Goal: Task Accomplishment & Management: Complete application form

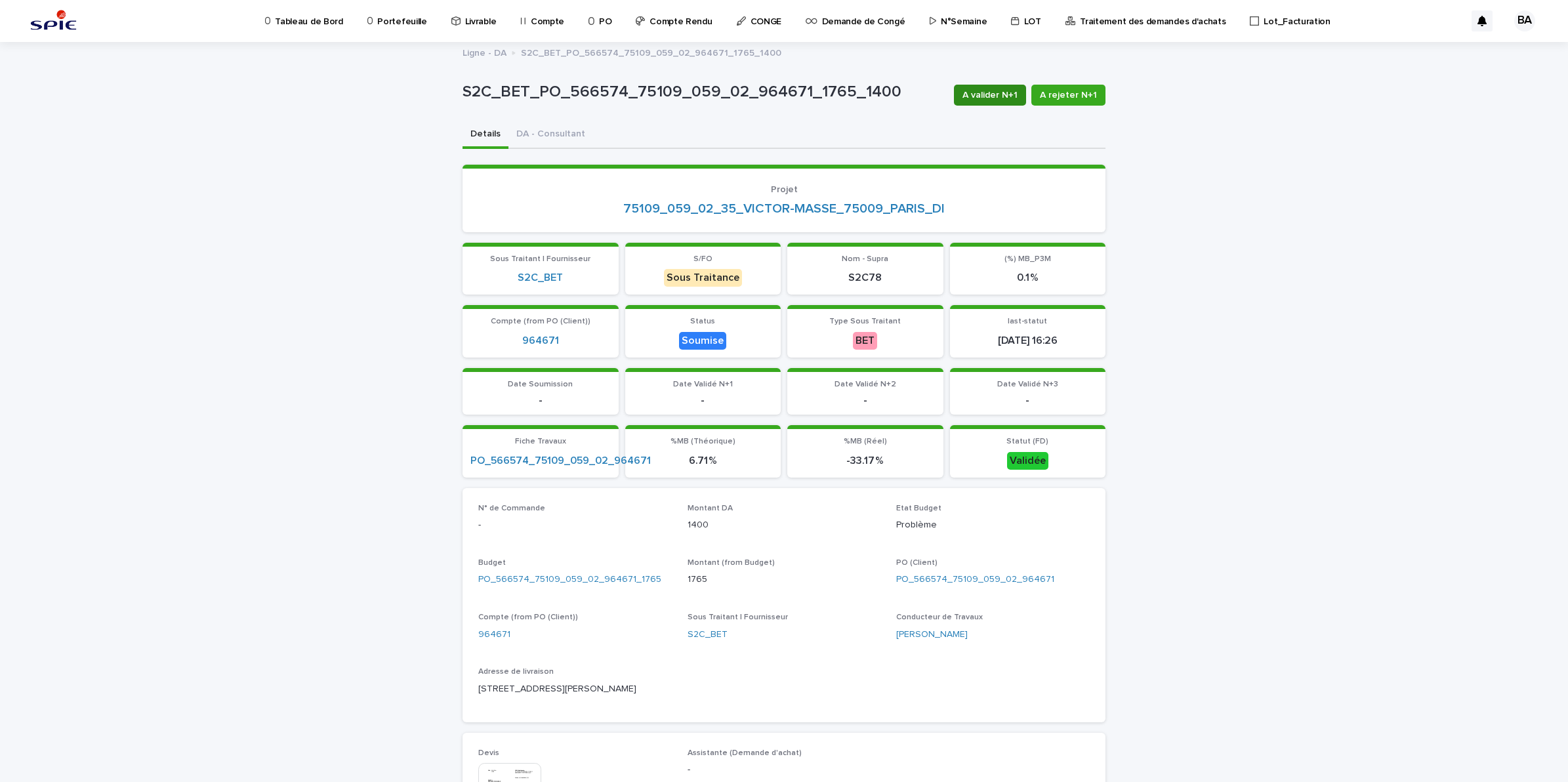
click at [993, 93] on span "A valider N+1" at bounding box center [989, 95] width 55 height 13
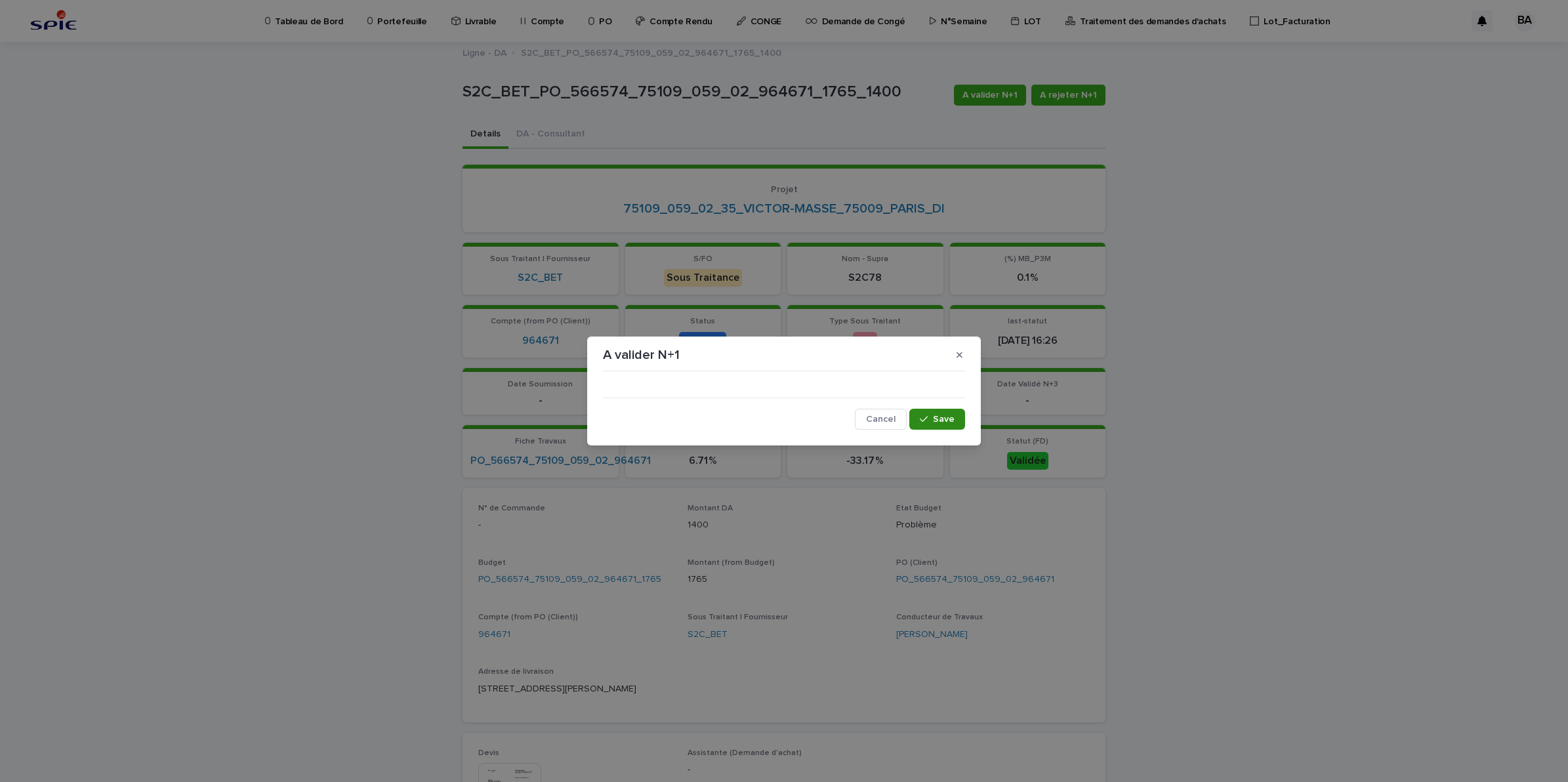
click at [947, 413] on button "Save" at bounding box center [937, 419] width 56 height 21
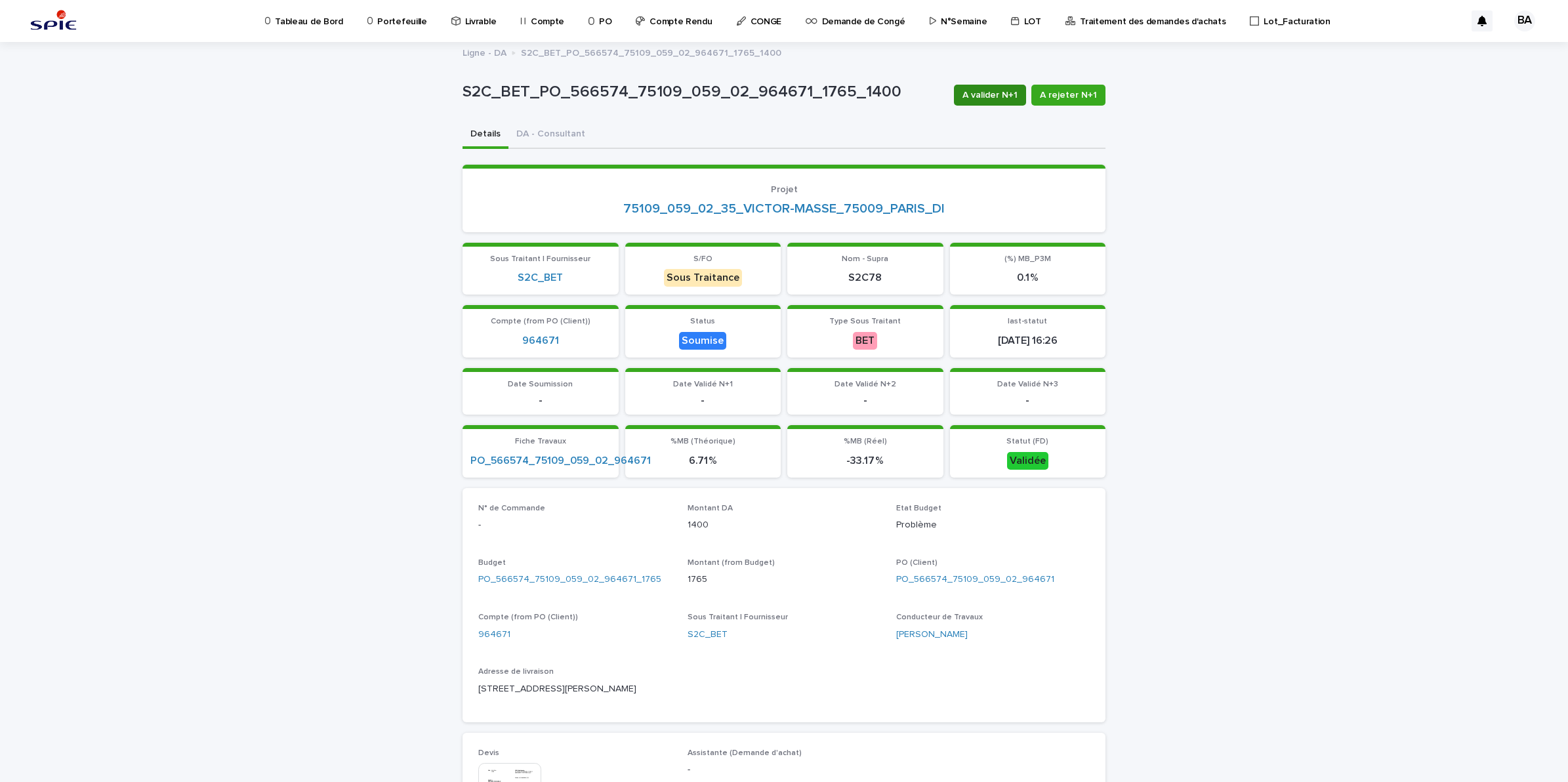
click at [1001, 90] on span "A valider N+1" at bounding box center [989, 95] width 55 height 13
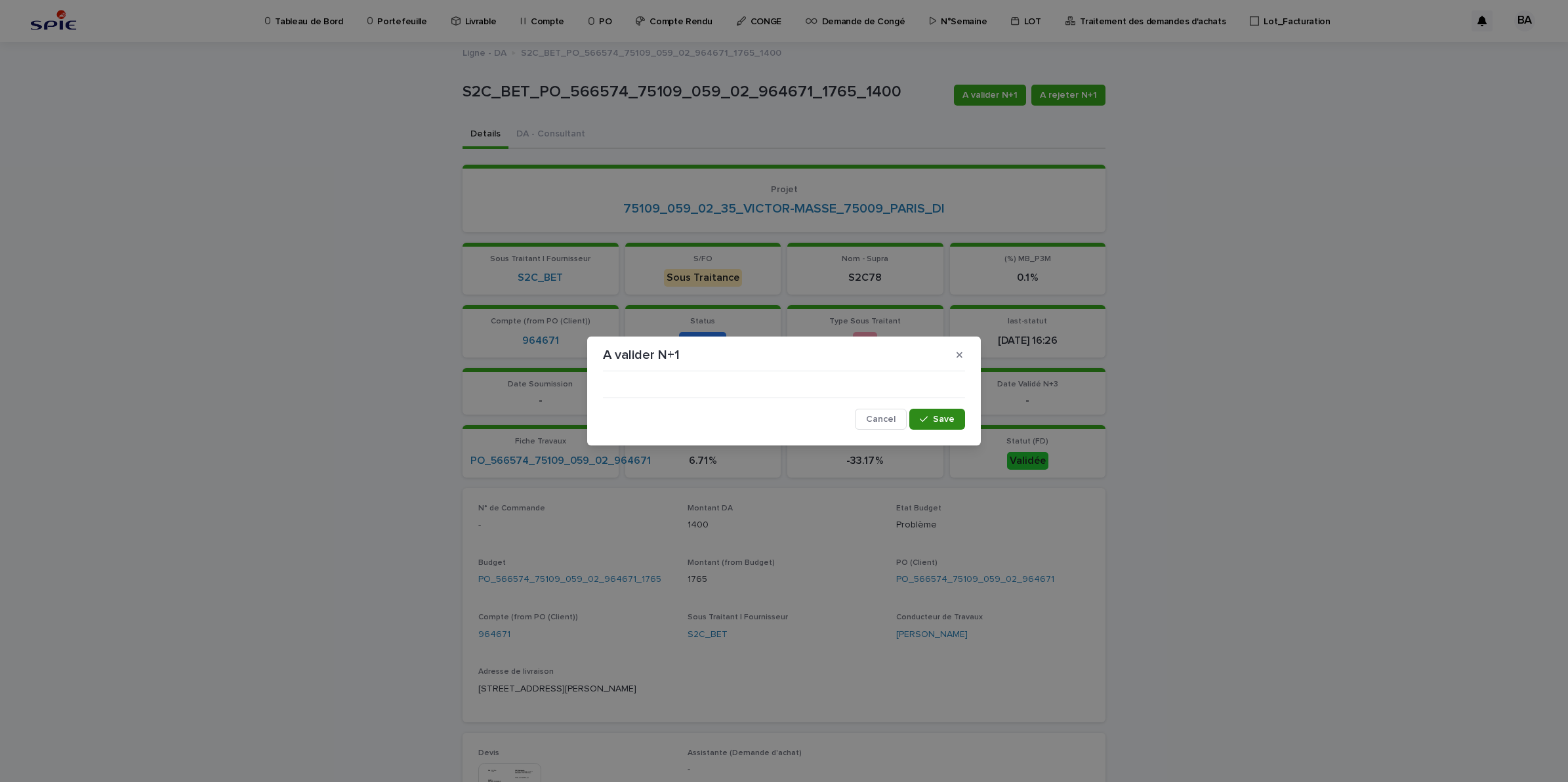
click at [919, 420] on button "Save" at bounding box center [937, 419] width 56 height 21
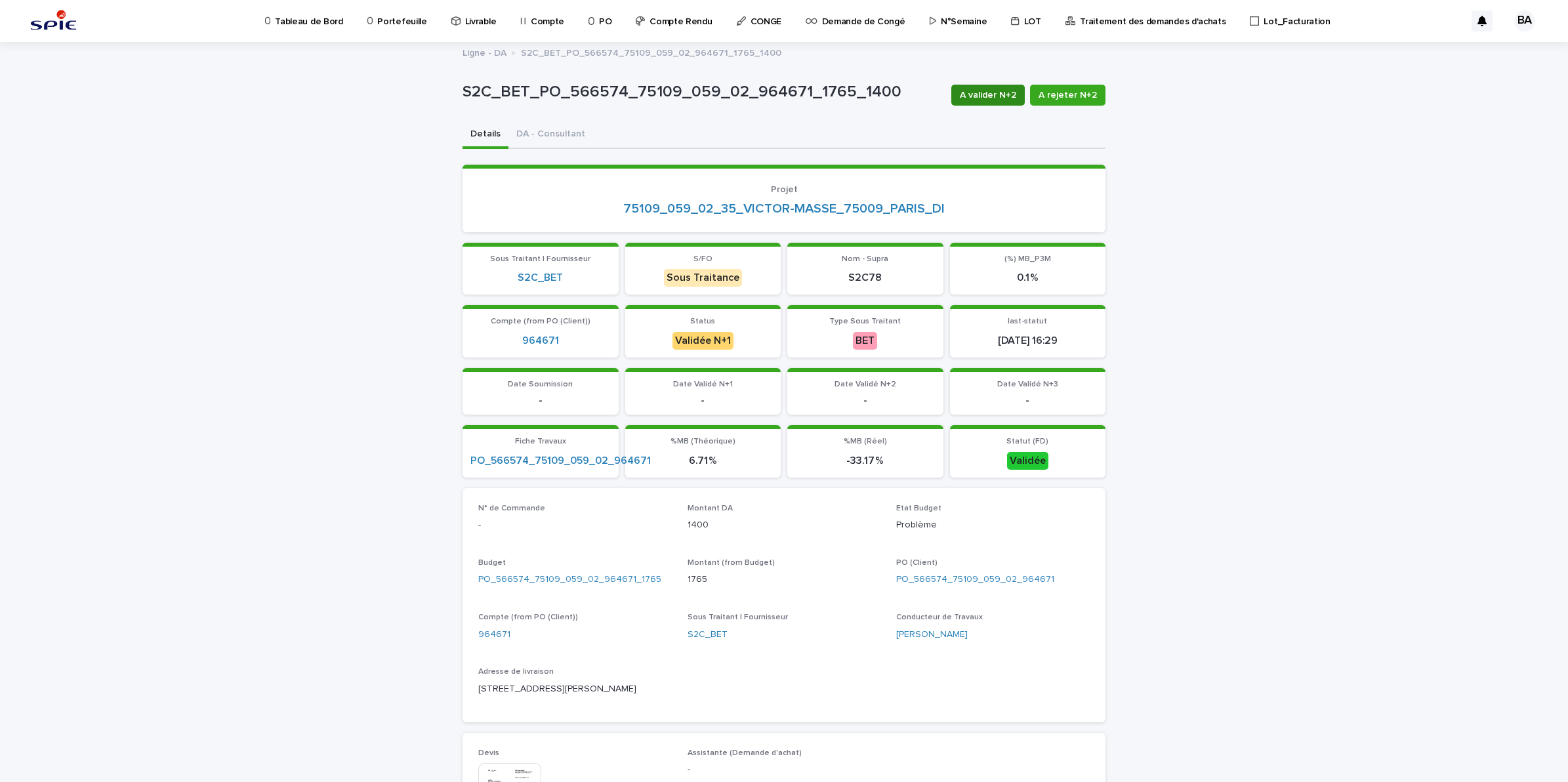
click at [981, 94] on span "A valider N+2" at bounding box center [988, 95] width 57 height 13
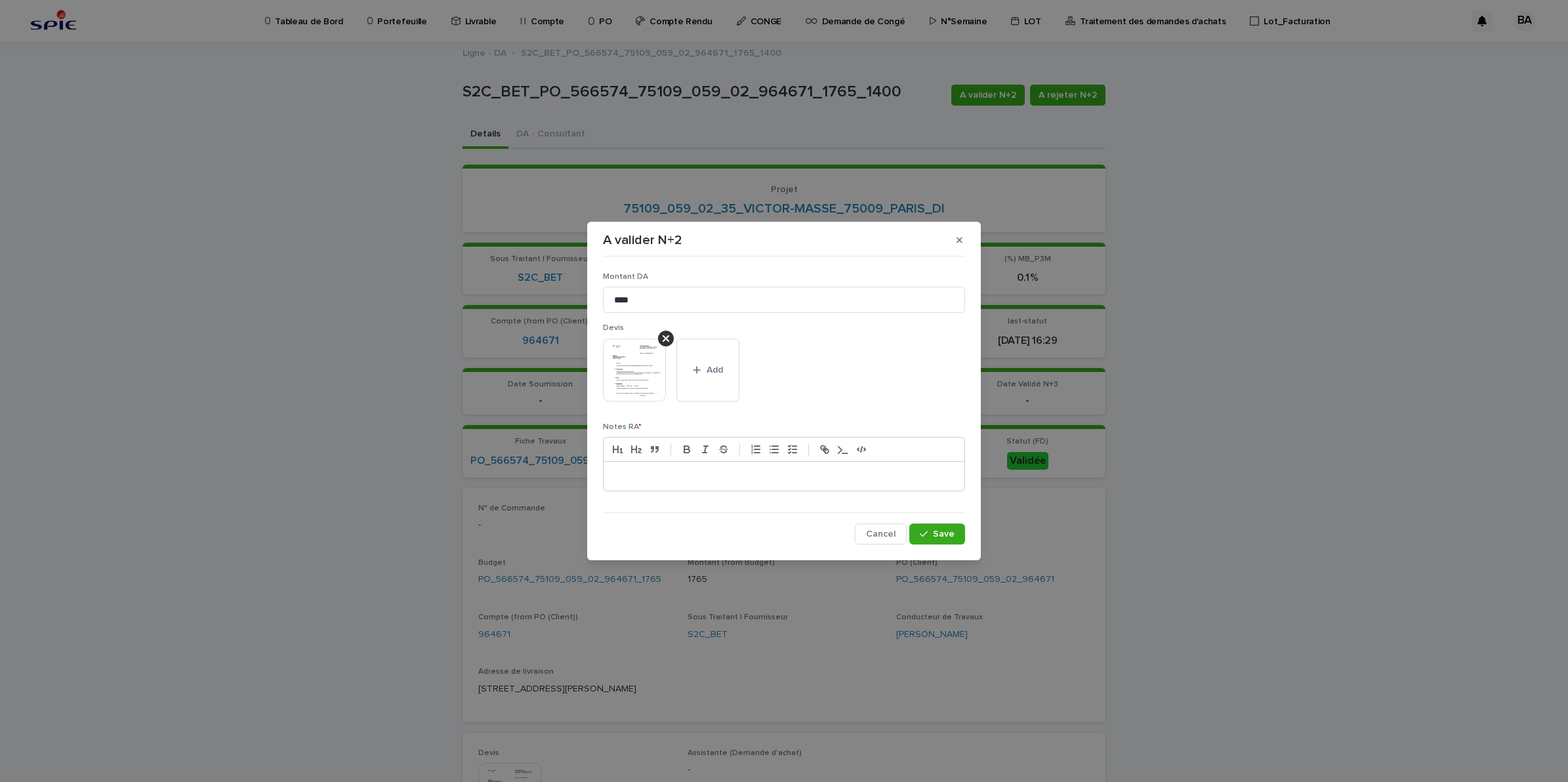
click at [743, 477] on p at bounding box center [784, 477] width 342 height 13
drag, startPoint x: 929, startPoint y: 533, endPoint x: 924, endPoint y: 528, distance: 7.1
click at [930, 533] on div "button" at bounding box center [927, 534] width 13 height 9
